Goal: Find contact information: Find contact information

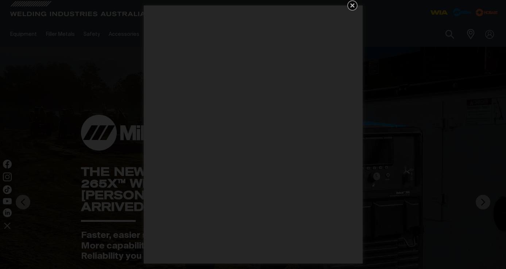
drag, startPoint x: 466, startPoint y: 91, endPoint x: 414, endPoint y: 79, distance: 53.7
click at [466, 91] on div "Get 5 WIA Welding Guides Free!" at bounding box center [253, 134] width 506 height 269
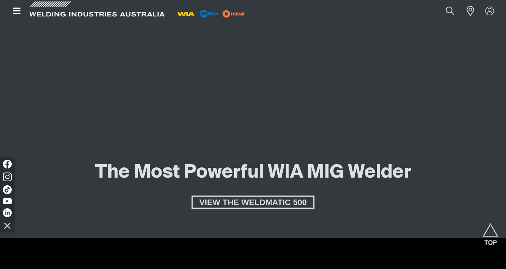
scroll to position [1388, 0]
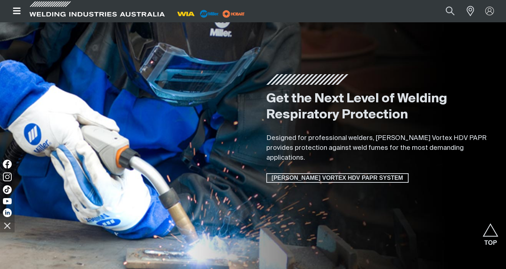
click at [12, 5] on button "Open top menu" at bounding box center [17, 11] width 22 height 22
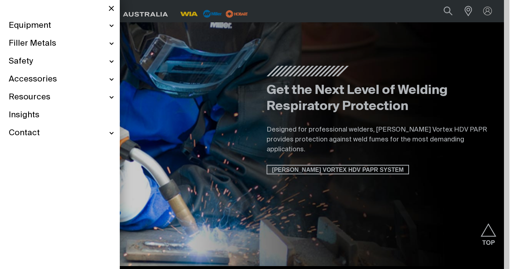
scroll to position [1396, 0]
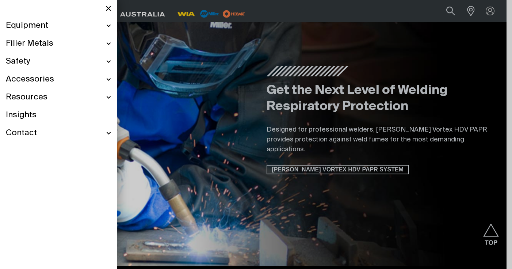
click at [49, 114] on link "Insights" at bounding box center [58, 115] width 105 height 18
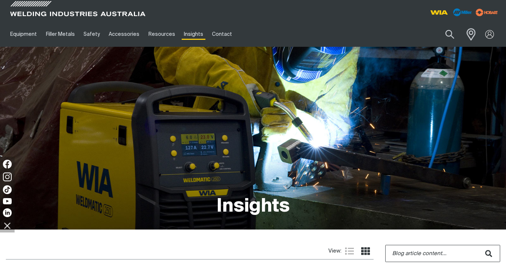
click at [474, 38] on span at bounding box center [470, 34] width 16 height 15
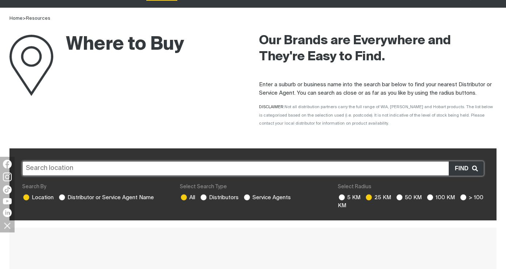
scroll to position [37, 0]
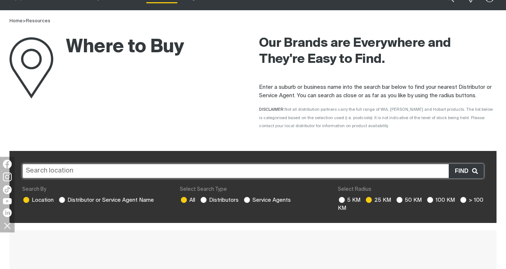
click at [141, 167] on input "text" at bounding box center [253, 171] width 462 height 15
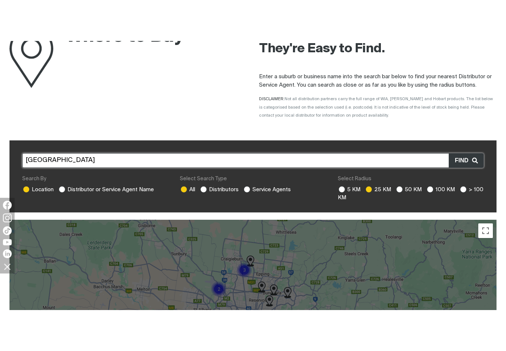
scroll to position [110, 0]
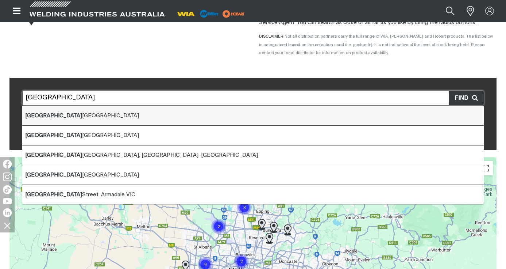
click at [205, 116] on li "[GEOGRAPHIC_DATA] [GEOGRAPHIC_DATA]" at bounding box center [253, 116] width 462 height 20
type input "[GEOGRAPHIC_DATA] [GEOGRAPHIC_DATA]"
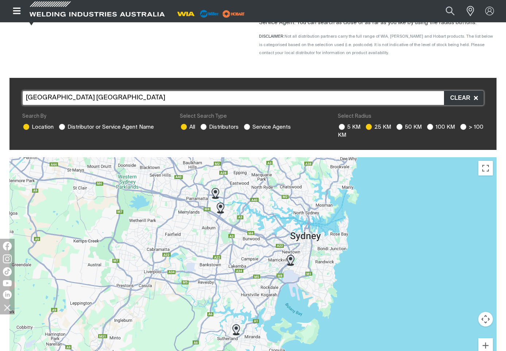
click at [216, 193] on img at bounding box center [216, 193] width 14 height 17
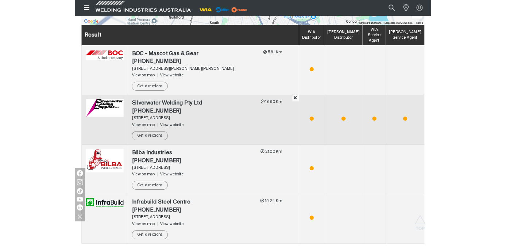
scroll to position [451, 0]
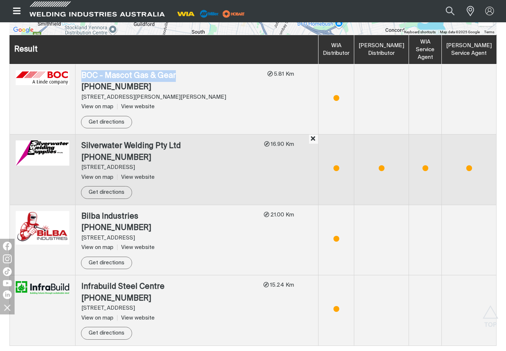
drag, startPoint x: 174, startPoint y: 75, endPoint x: 82, endPoint y: 76, distance: 91.7
click at [82, 76] on div "BOC - Mascot Gas & Gear" at bounding box center [171, 76] width 180 height 12
copy div "BOC - Mascot Gas & Gear"
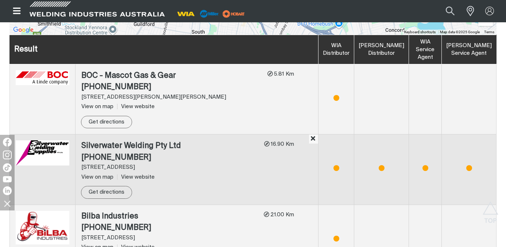
click at [130, 84] on div "[PHONE_NUMBER]" at bounding box center [171, 87] width 180 height 12
drag, startPoint x: 78, startPoint y: 72, endPoint x: 172, endPoint y: 72, distance: 93.8
click at [172, 72] on td "BOC - Mascot Gas & Gear (02) 9557 [GEOGRAPHIC_DATA][STREET_ADDRESS][PERSON_NAME…" at bounding box center [197, 99] width 243 height 70
click at [88, 79] on div "BOC - Mascot Gas & Gear" at bounding box center [171, 76] width 180 height 12
click at [146, 83] on div "BOC - Mascot Gas & Gear [PHONE_NUMBER]" at bounding box center [171, 81] width 180 height 23
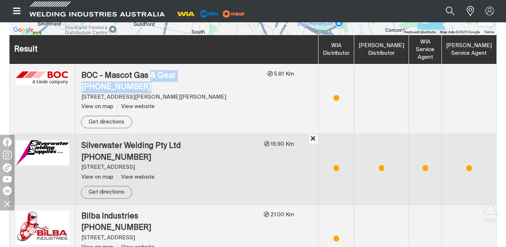
click at [191, 83] on div "[PHONE_NUMBER]" at bounding box center [171, 87] width 180 height 12
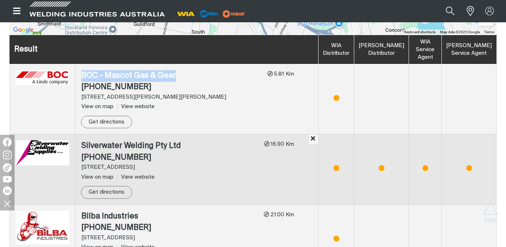
drag, startPoint x: 204, startPoint y: 77, endPoint x: 81, endPoint y: 71, distance: 123.9
click at [81, 71] on td "BOC - Mascot Gas & Gear (02) 9557 [GEOGRAPHIC_DATA][STREET_ADDRESS][PERSON_NAME…" at bounding box center [197, 99] width 243 height 70
copy div "BOC - Mascot Gas & Gear"
